Goal: Task Accomplishment & Management: Complete application form

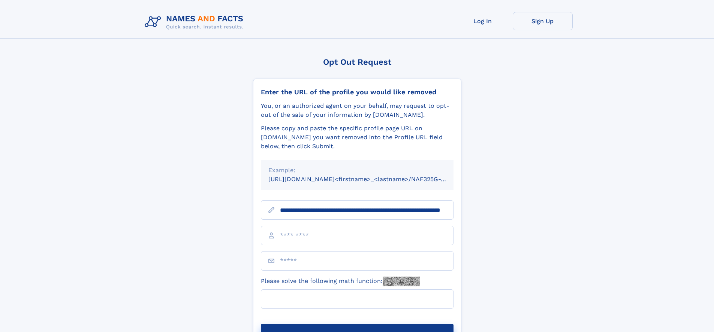
scroll to position [0, 75]
type input "**********"
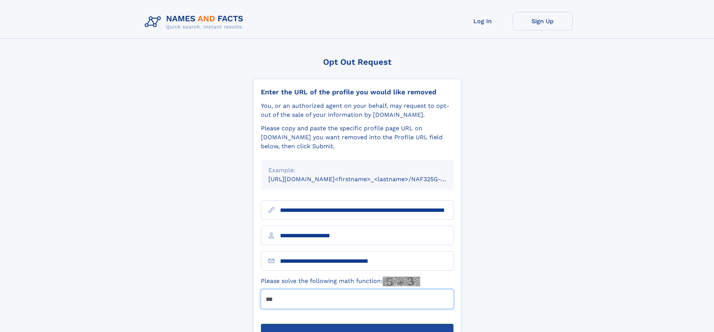
type input "***"
click at [357, 324] on button "Submit Opt Out Request" at bounding box center [357, 336] width 193 height 24
